Goal: Information Seeking & Learning: Learn about a topic

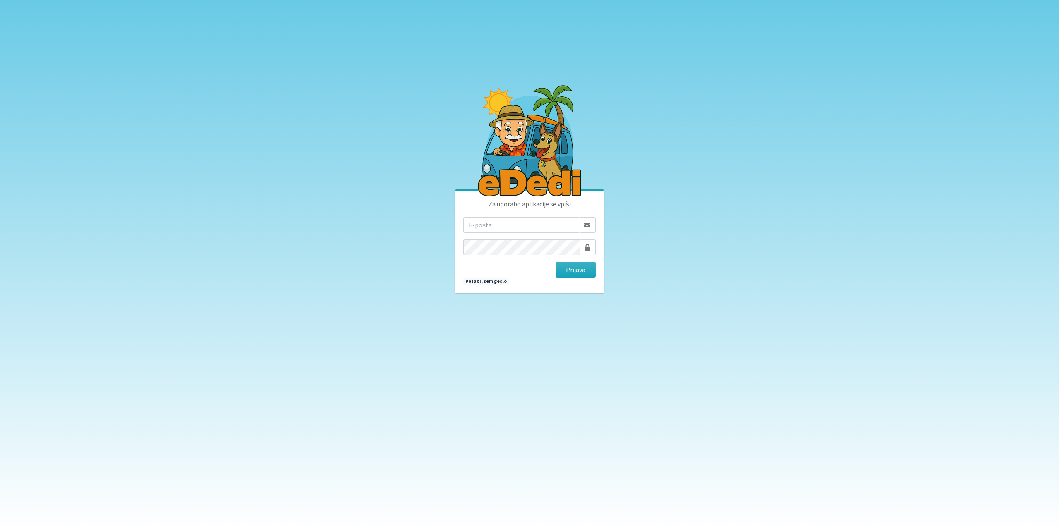
drag, startPoint x: 507, startPoint y: 223, endPoint x: 502, endPoint y: 227, distance: 6.0
click at [507, 223] on input "email" at bounding box center [521, 225] width 116 height 16
type input "gringo.grecs@gmail.com"
click at [573, 266] on button "Prijava" at bounding box center [576, 270] width 40 height 16
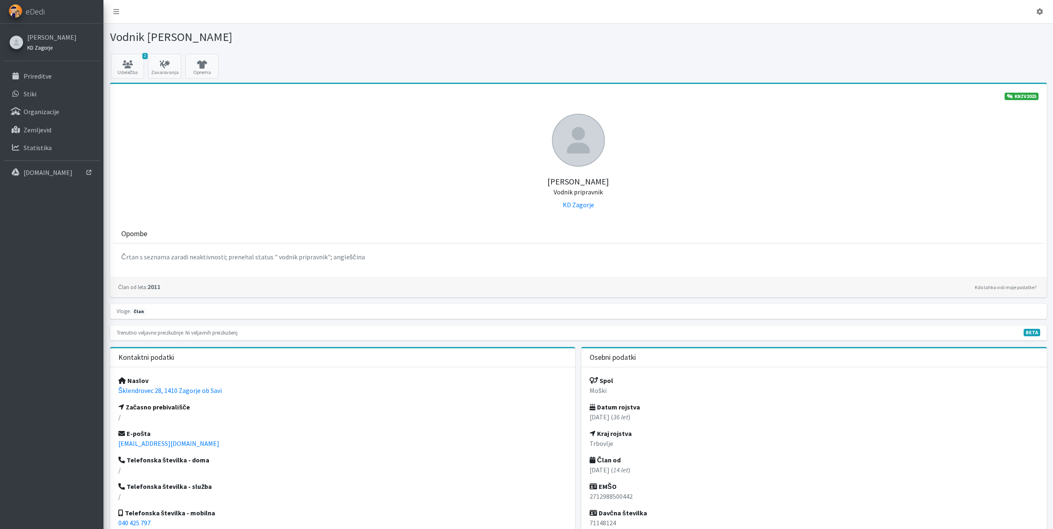
click at [35, 51] on link "KD Zagorje" at bounding box center [51, 47] width 49 height 10
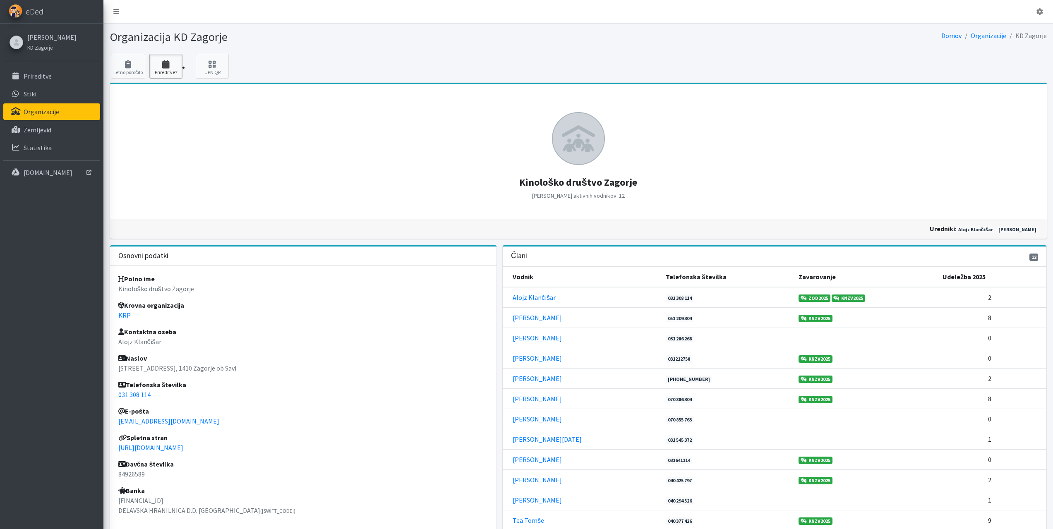
click at [156, 59] on button "Prireditve" at bounding box center [165, 66] width 33 height 25
click at [164, 90] on link "2025 3" at bounding box center [182, 89] width 65 height 13
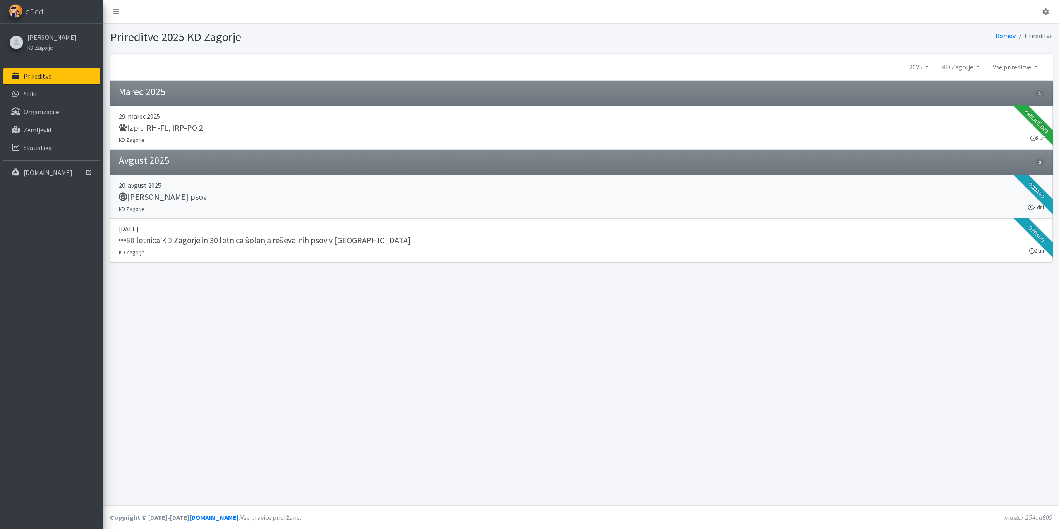
click at [151, 192] on h5 "Tabor reševalnih psov" at bounding box center [163, 197] width 88 height 10
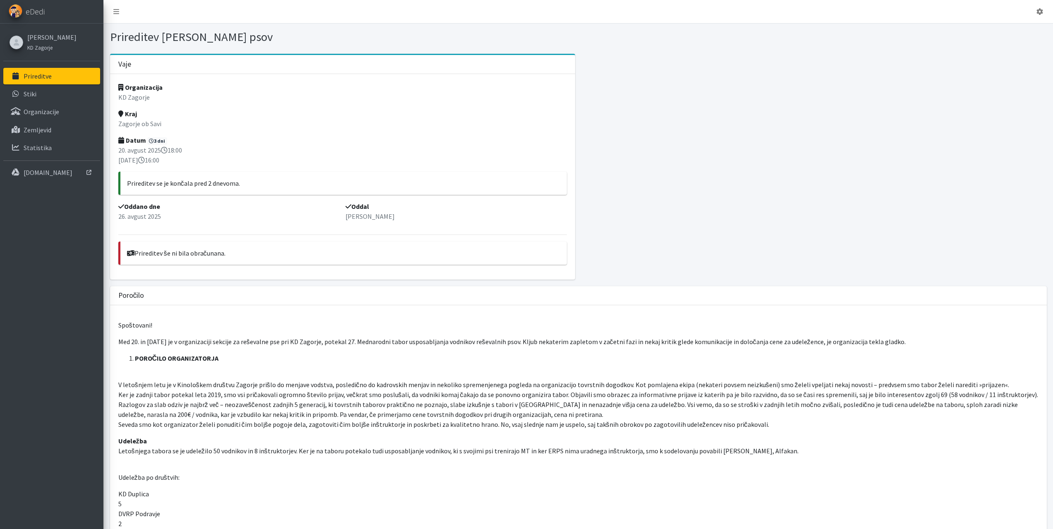
click at [26, 76] on p "Prireditve" at bounding box center [38, 76] width 28 height 8
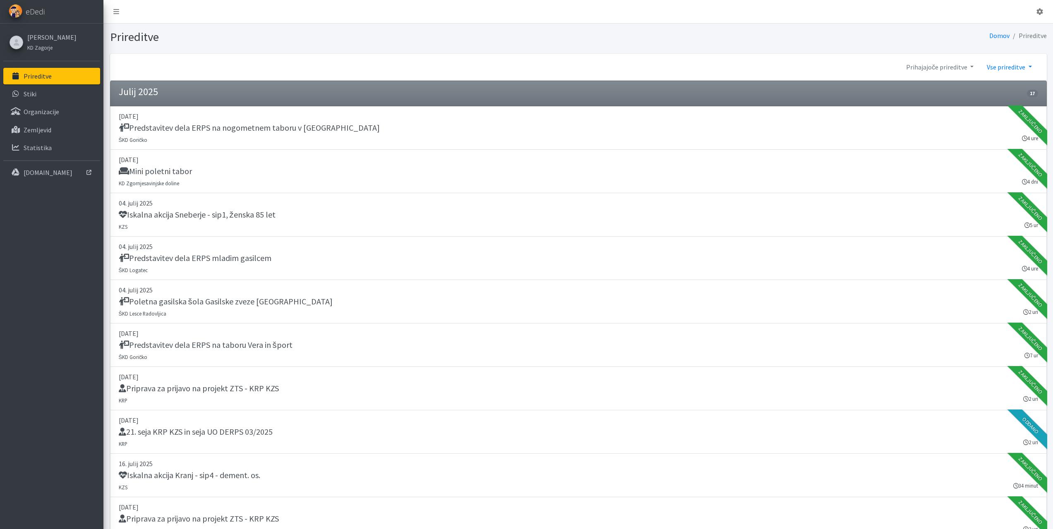
click at [1031, 66] on link "Vse prireditve" at bounding box center [1009, 67] width 58 height 17
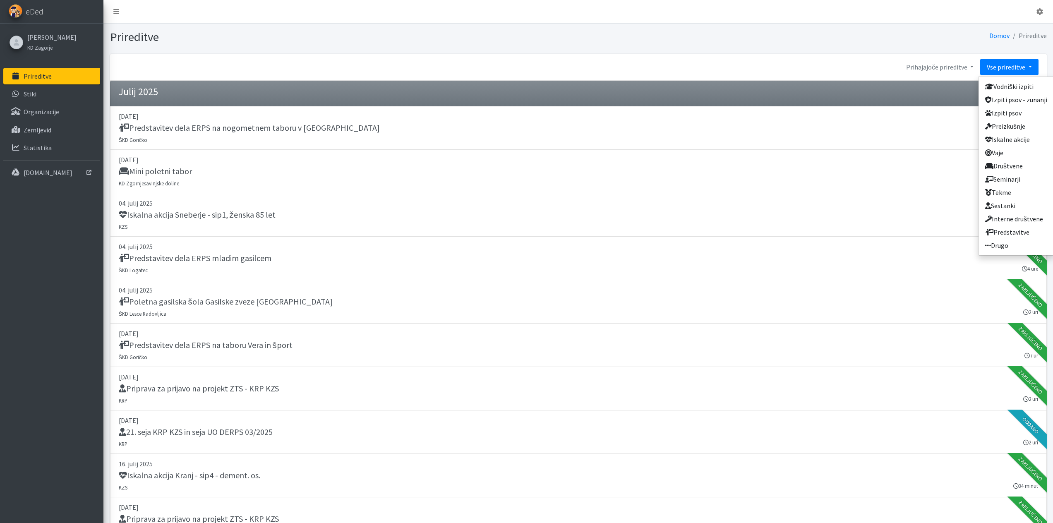
click at [1031, 66] on link "Vse prireditve" at bounding box center [1009, 67] width 58 height 17
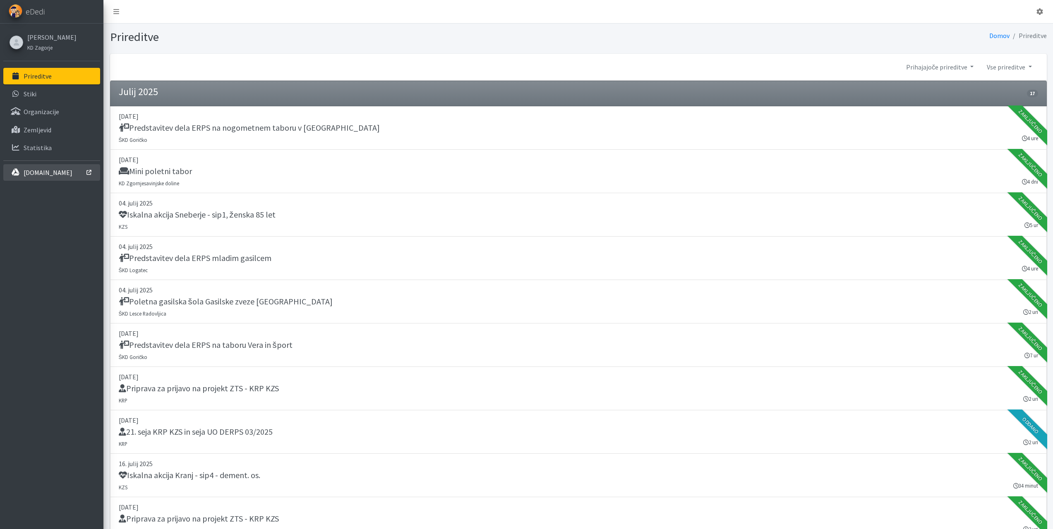
click at [40, 173] on p "[DOMAIN_NAME]" at bounding box center [48, 172] width 49 height 8
